Goal: Contribute content: Contribute content

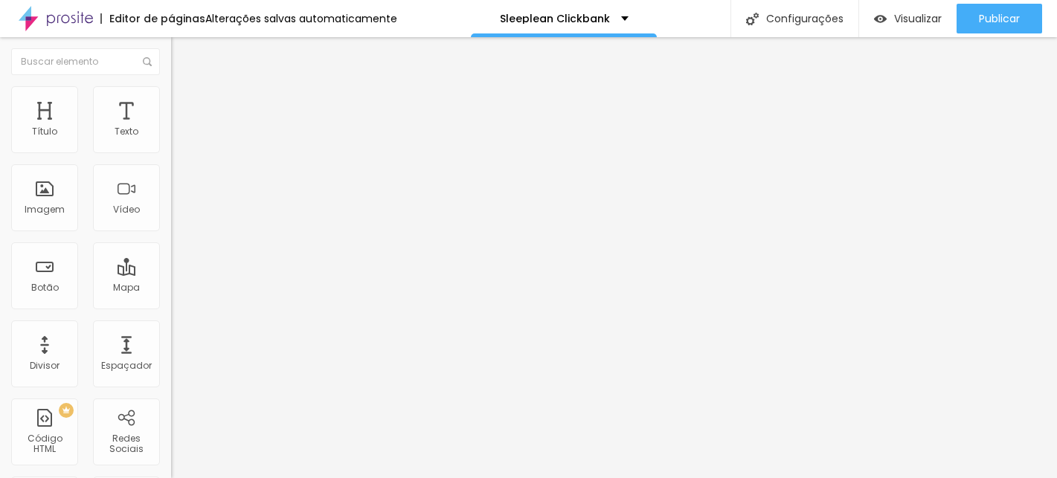
click at [184, 103] on span "Estilo" at bounding box center [195, 96] width 23 height 13
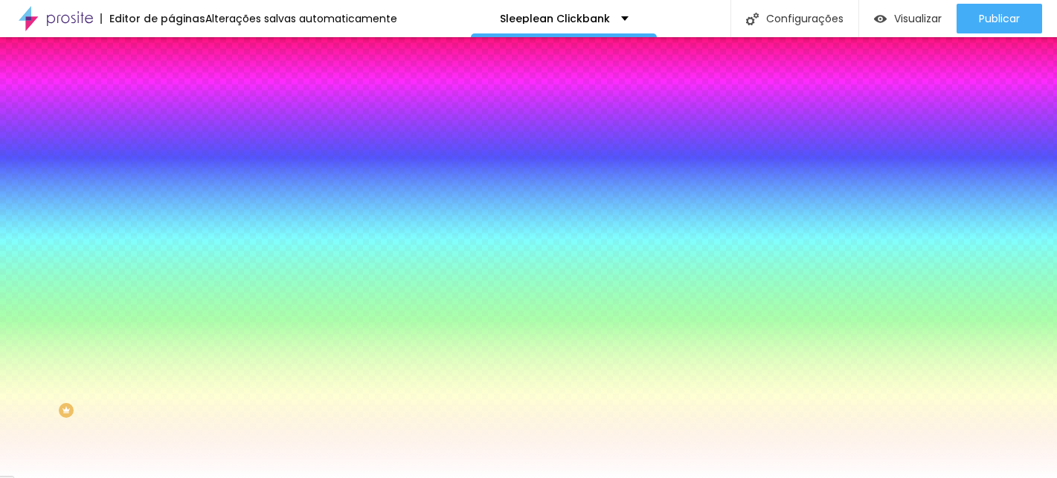
click at [184, 105] on span "Avançado" at bounding box center [208, 111] width 49 height 13
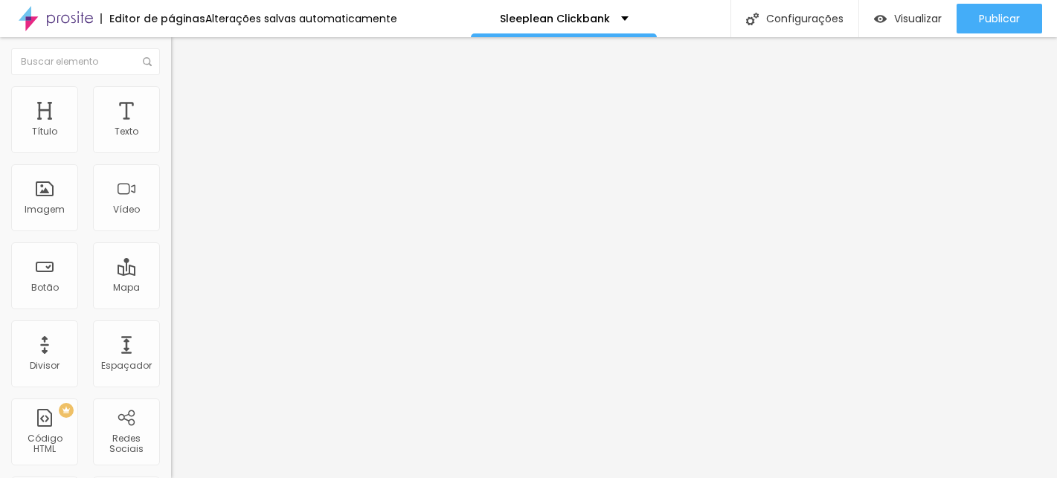
click at [171, 85] on img at bounding box center [177, 77] width 13 height 13
click at [184, 100] on span "Estilo" at bounding box center [195, 96] width 23 height 13
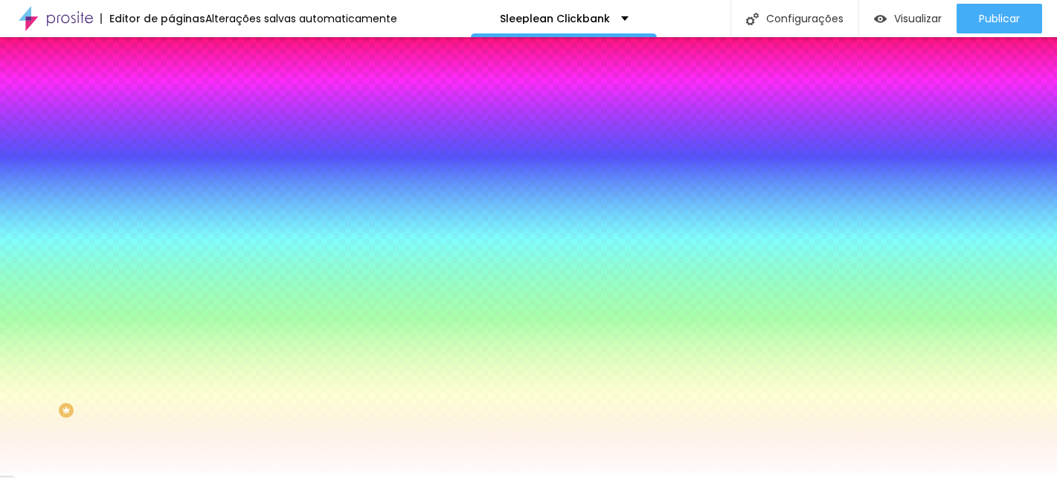
click at [182, 58] on div "Editar Coluna" at bounding box center [228, 54] width 92 height 12
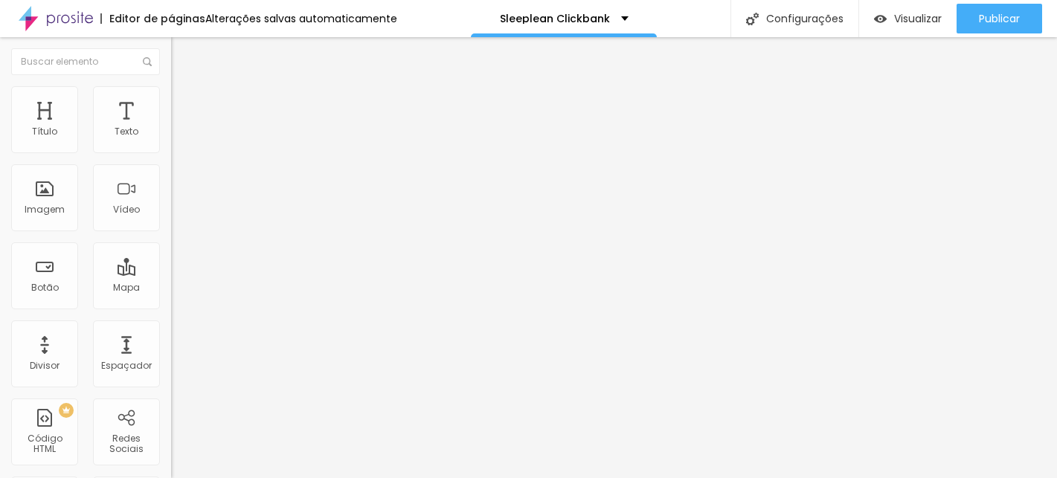
click at [171, 128] on span "Adicionar imagem" at bounding box center [219, 121] width 96 height 13
click at [57, 205] on div "Imagem" at bounding box center [45, 210] width 40 height 10
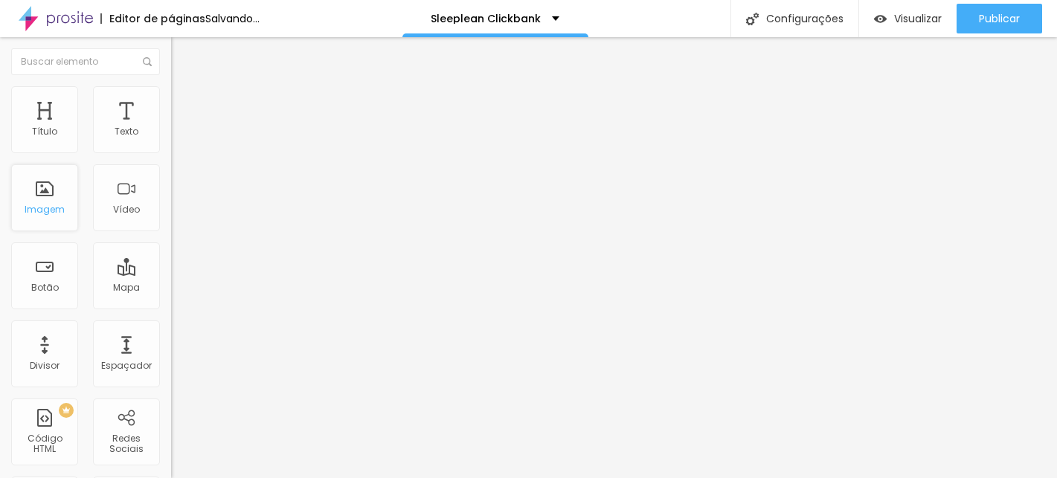
click at [43, 194] on div "Imagem" at bounding box center [44, 197] width 67 height 67
click at [53, 215] on div "Imagem" at bounding box center [44, 197] width 67 height 67
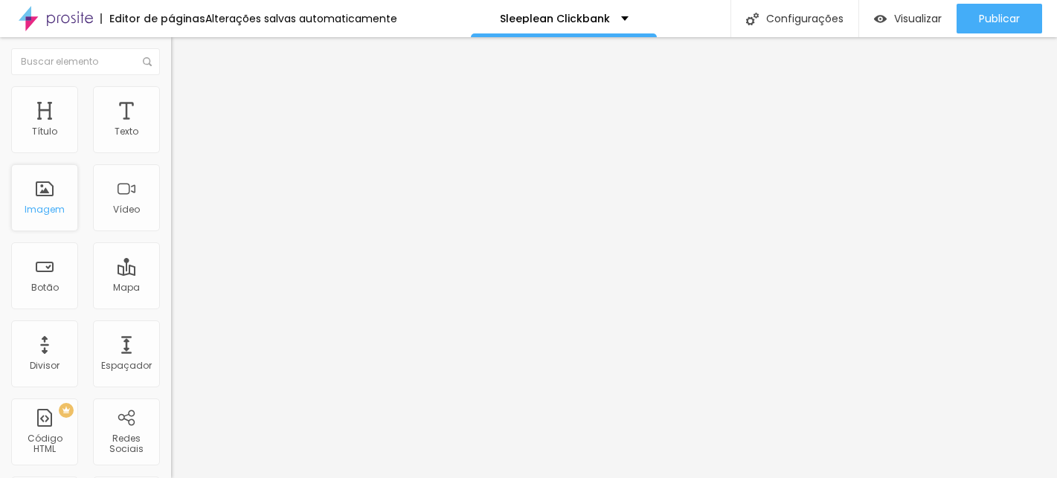
click at [48, 205] on div "Imagem" at bounding box center [45, 210] width 40 height 10
click at [171, 128] on span "Adicionar imagem" at bounding box center [219, 121] width 96 height 13
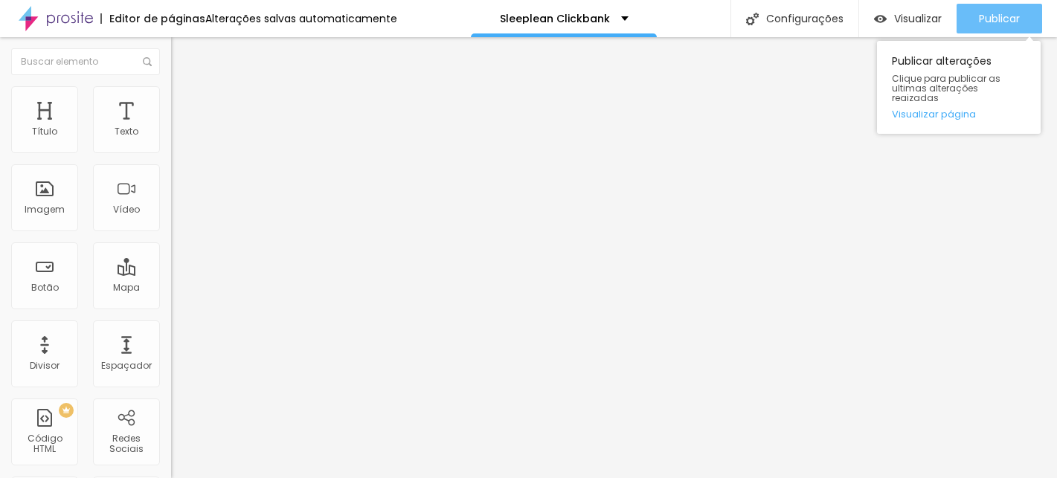
click at [983, 17] on span "Publicar" at bounding box center [999, 19] width 41 height 12
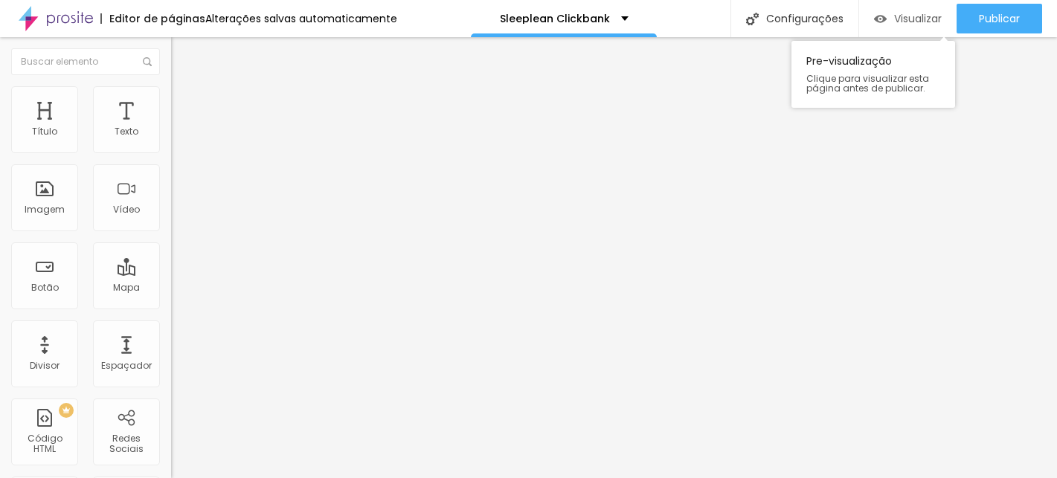
click at [907, 14] on span "Visualizar" at bounding box center [918, 19] width 48 height 12
click at [66, 17] on img at bounding box center [56, 18] width 74 height 37
